Goal: Entertainment & Leisure: Consume media (video, audio)

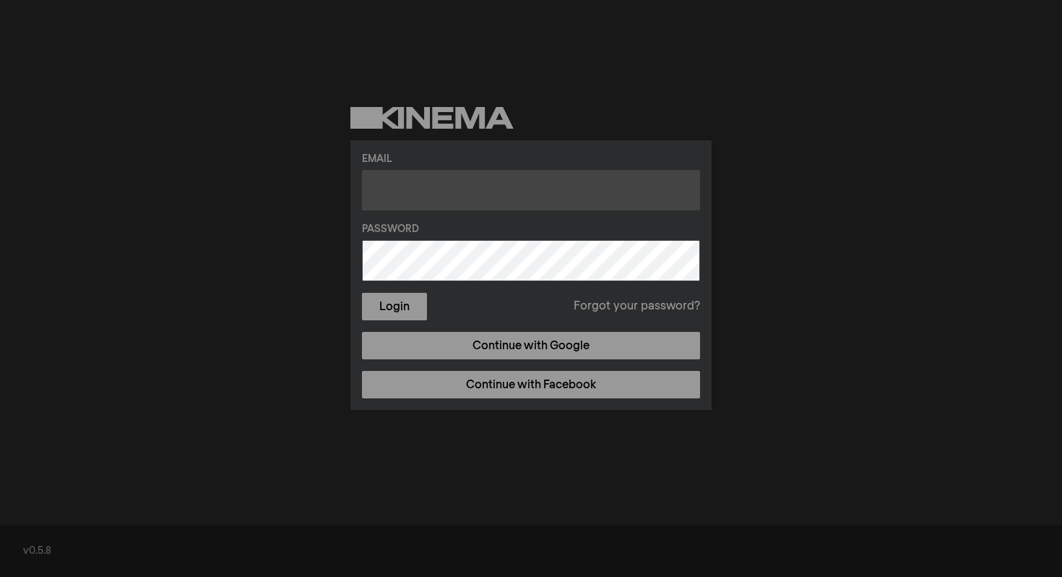
type input "[EMAIL_ADDRESS][DOMAIN_NAME]"
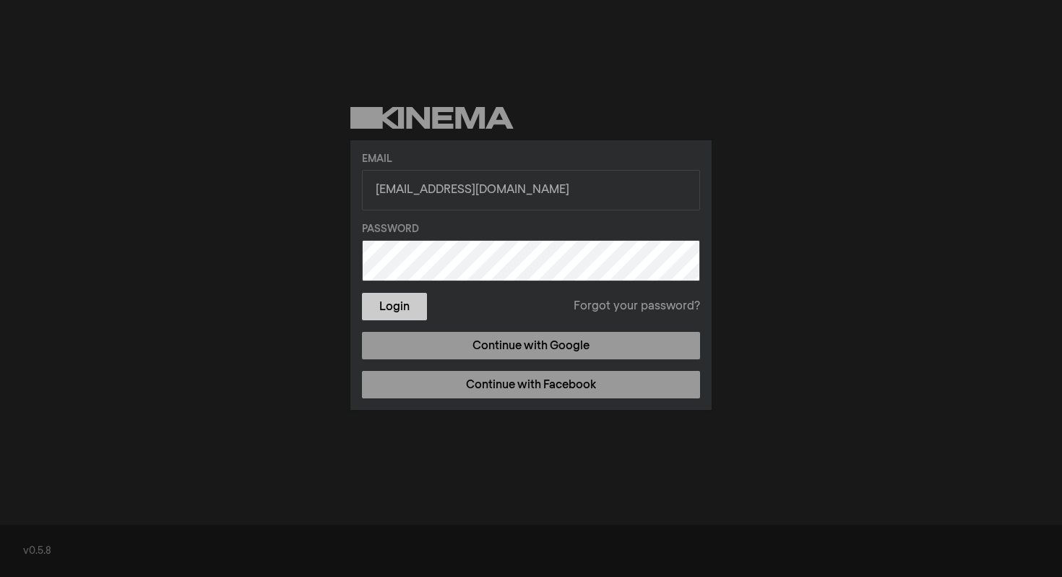
click at [403, 302] on button "Login" at bounding box center [394, 306] width 65 height 27
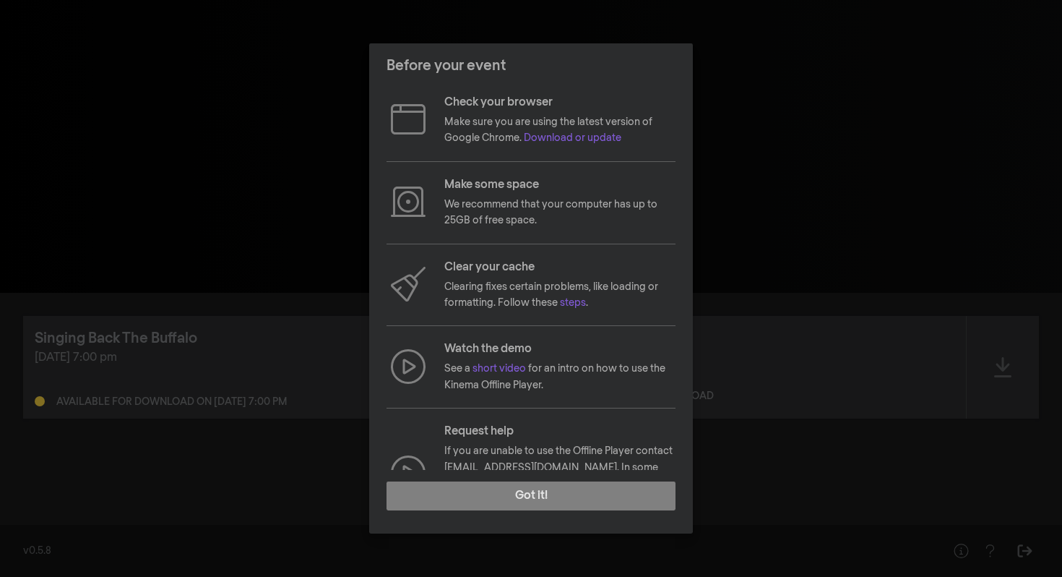
scroll to position [44, 0]
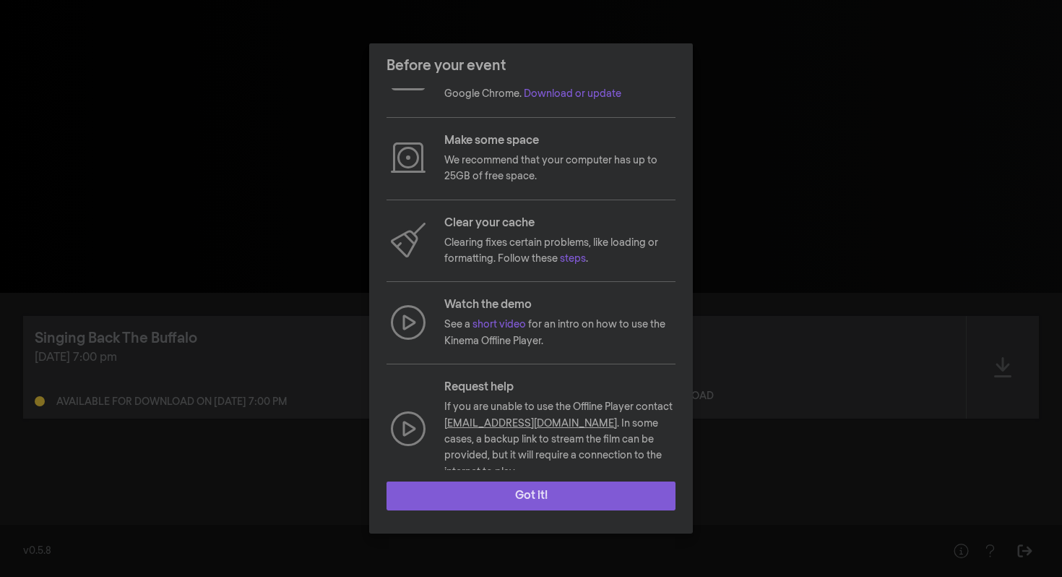
click at [562, 497] on button "Got it!" at bounding box center [531, 495] width 289 height 29
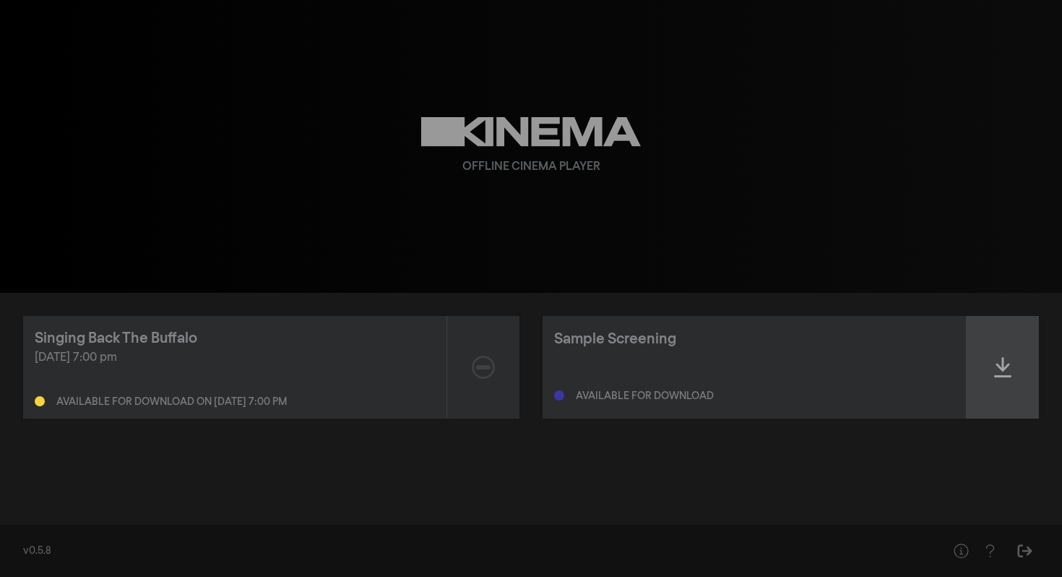
click at [1012, 369] on div at bounding box center [1003, 367] width 72 height 103
click at [1000, 381] on div at bounding box center [1003, 367] width 72 height 103
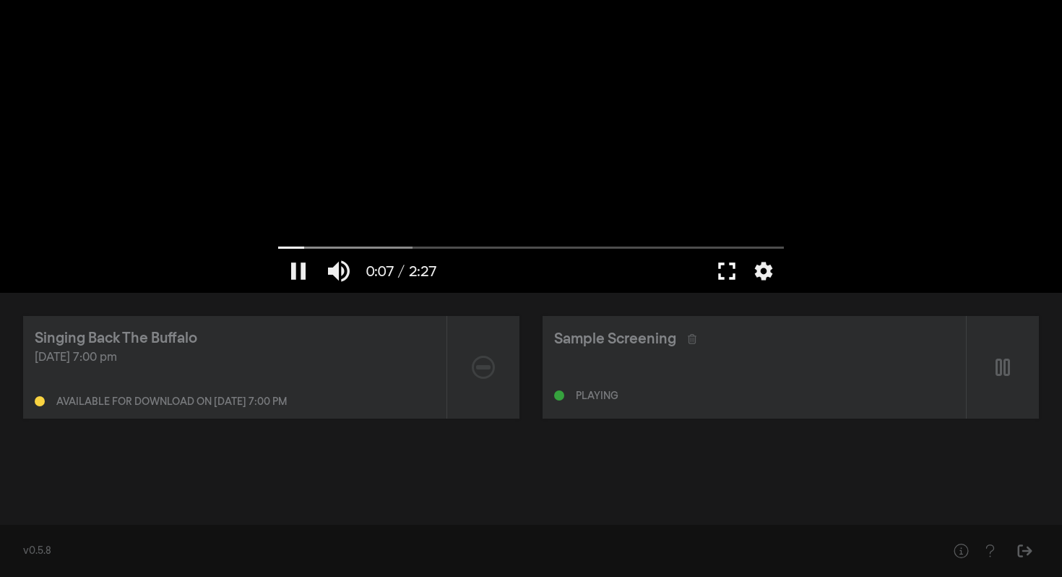
click at [728, 272] on button "fullscreen" at bounding box center [727, 270] width 40 height 43
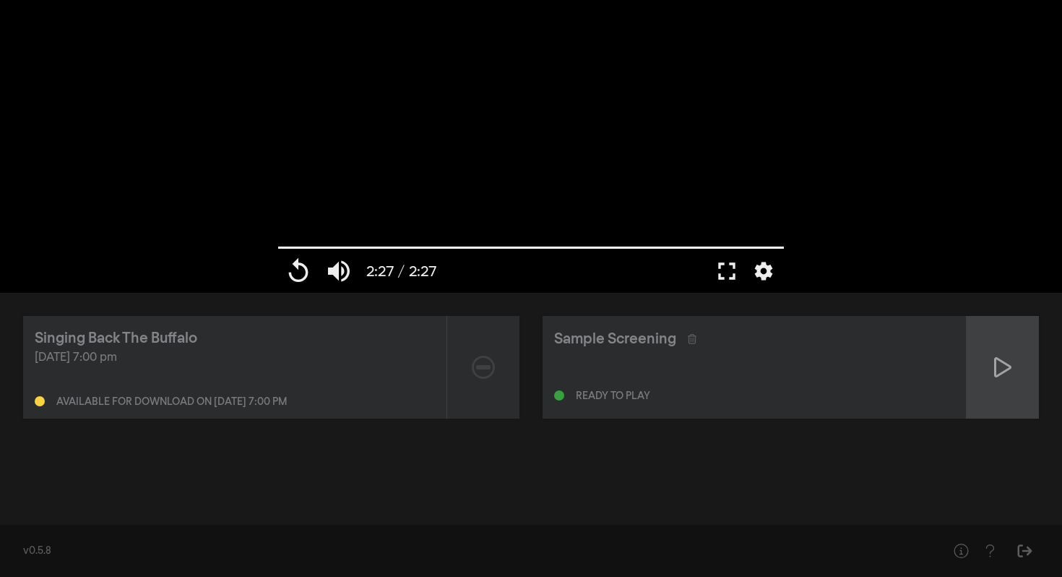
click at [999, 370] on icon at bounding box center [1002, 367] width 17 height 23
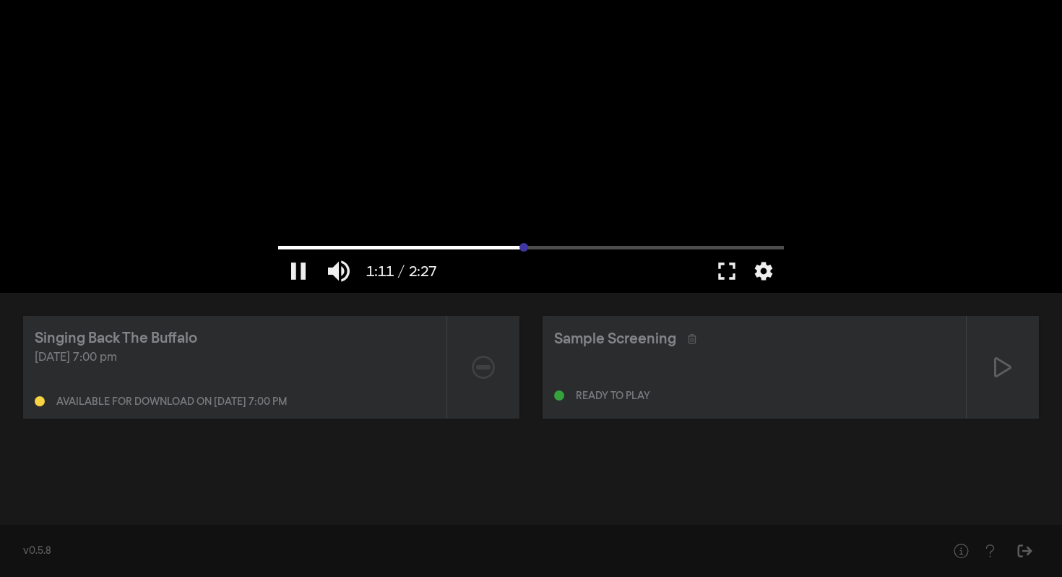
click at [524, 244] on input "Seek" at bounding box center [531, 247] width 506 height 9
click at [536, 185] on div at bounding box center [531, 146] width 520 height 293
type input "72.323294"
